Goal: Check status: Check status

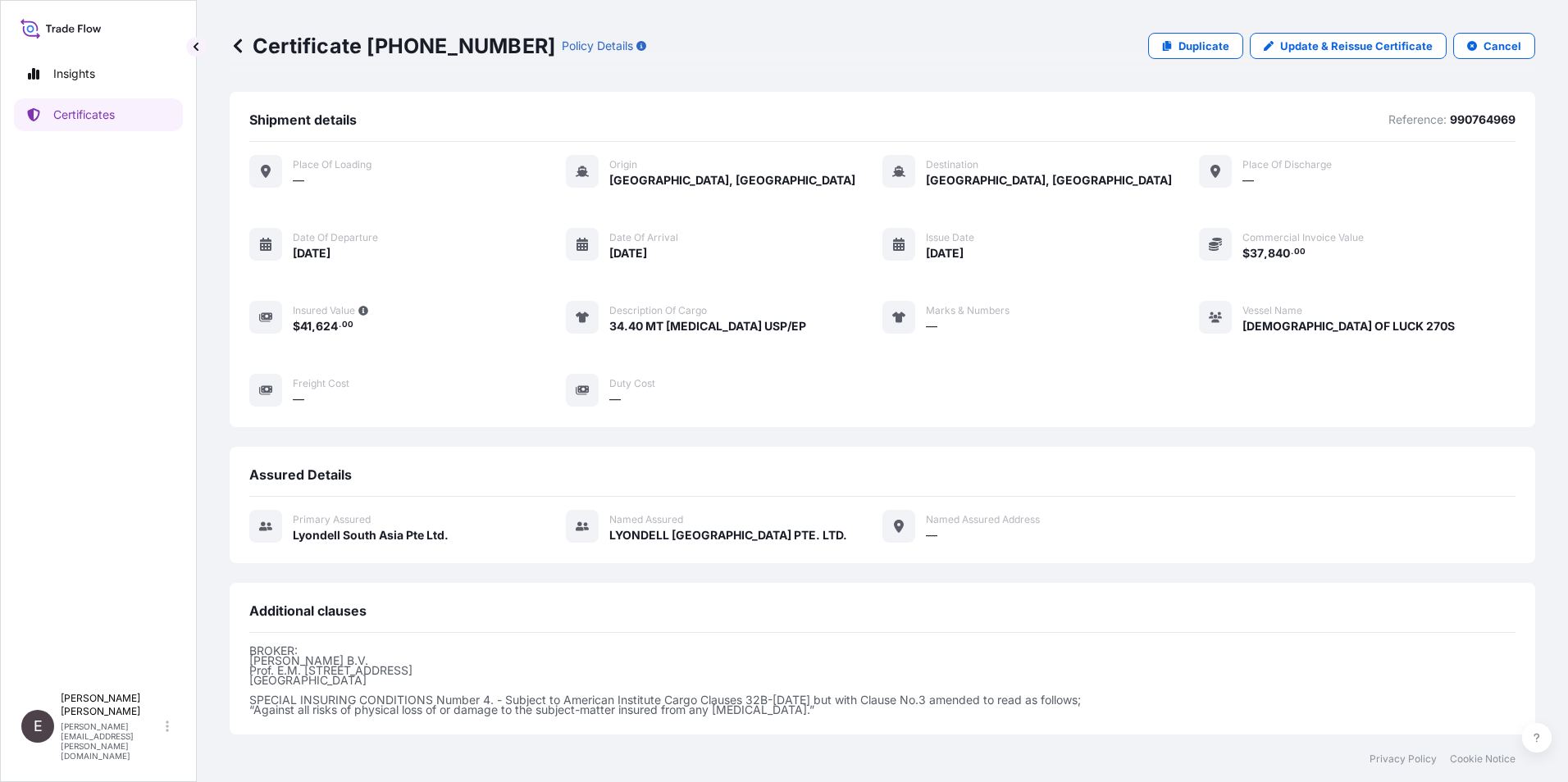
scroll to position [171, 0]
